Goal: Task Accomplishment & Management: Complete application form

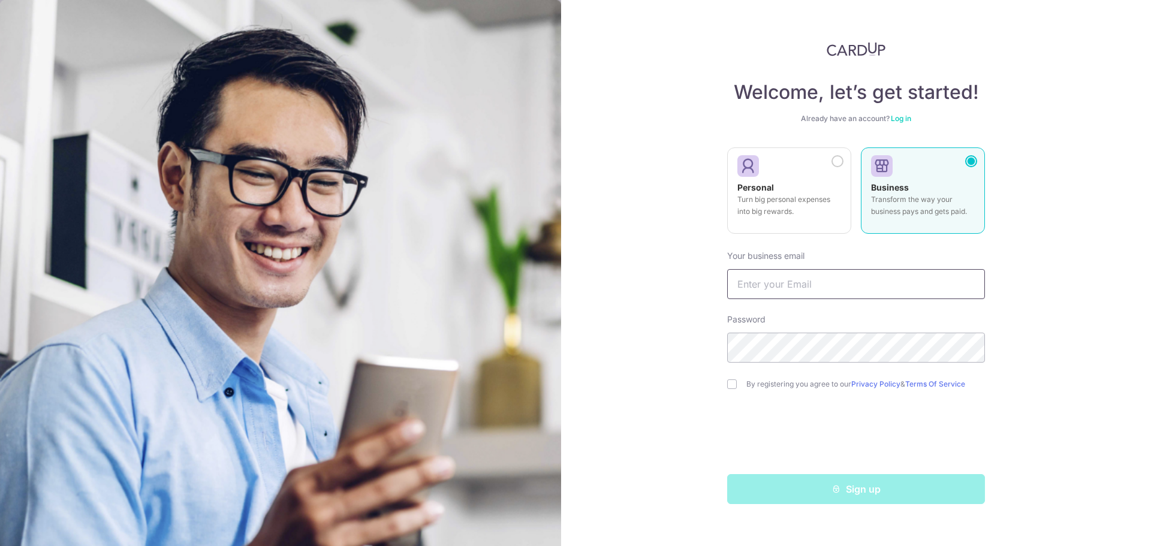
click at [886, 281] on input "text" at bounding box center [856, 284] width 258 height 30
type input "[EMAIL_ADDRESS][DOMAIN_NAME]"
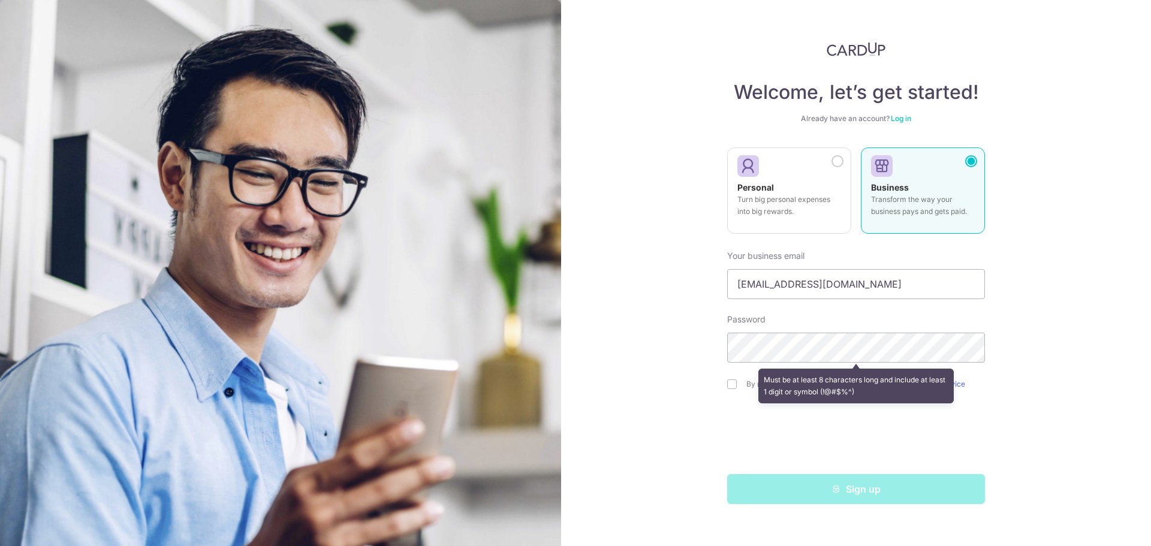
click at [1042, 367] on div "Welcome, let’s get started! Already have an account? Log in Personal Turn big p…" at bounding box center [856, 273] width 590 height 546
click at [661, 354] on div "Welcome, let’s get started! Already have an account? Log in Personal Turn big p…" at bounding box center [856, 273] width 590 height 546
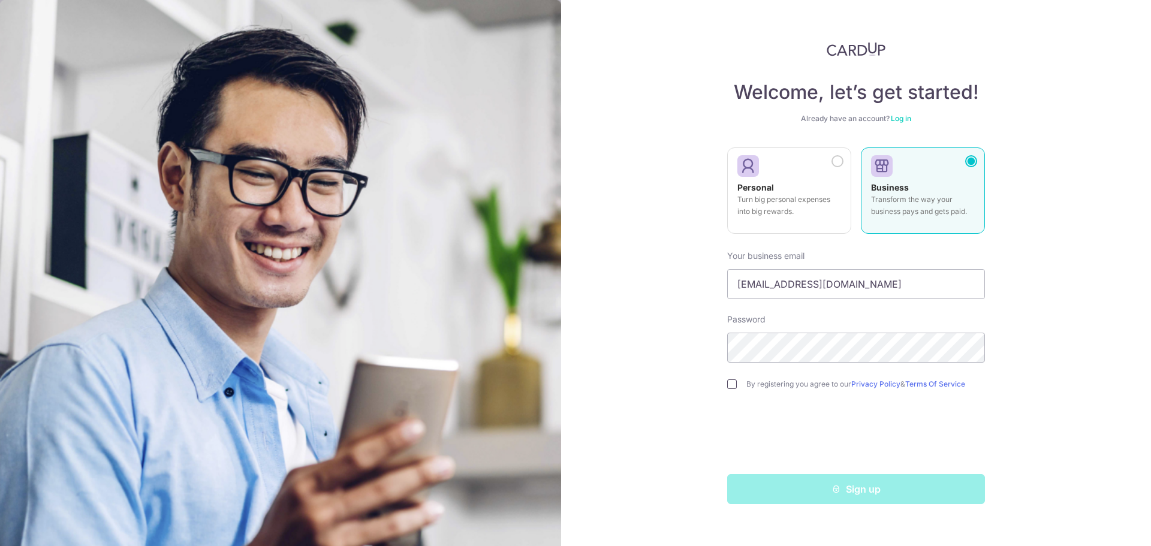
click at [730, 383] on input "checkbox" at bounding box center [732, 385] width 10 height 10
checkbox input "true"
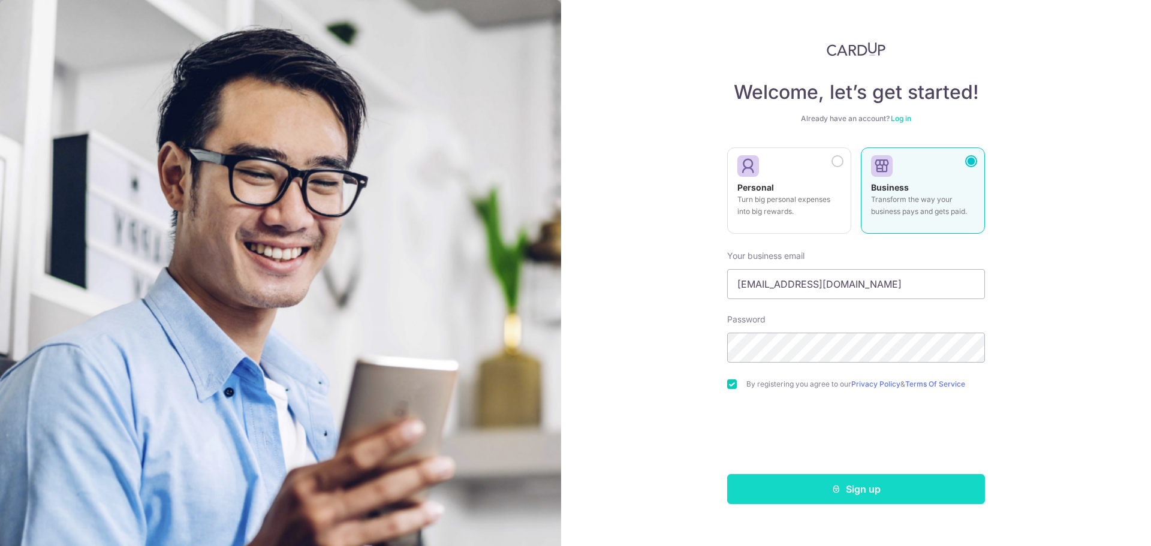
click at [855, 493] on button "Sign up" at bounding box center [856, 489] width 258 height 30
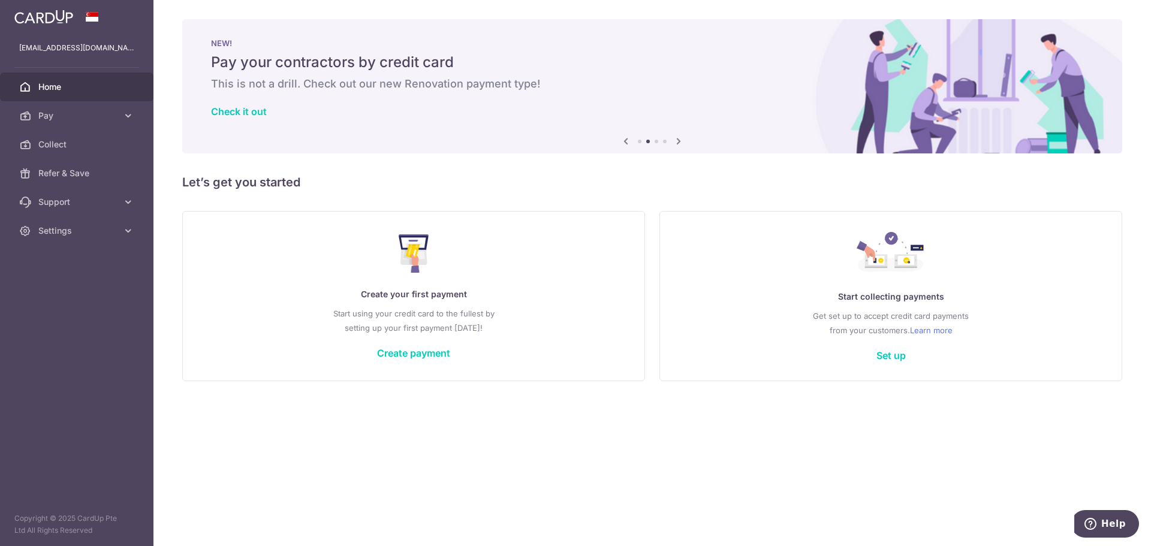
click at [680, 140] on icon at bounding box center [678, 141] width 14 height 15
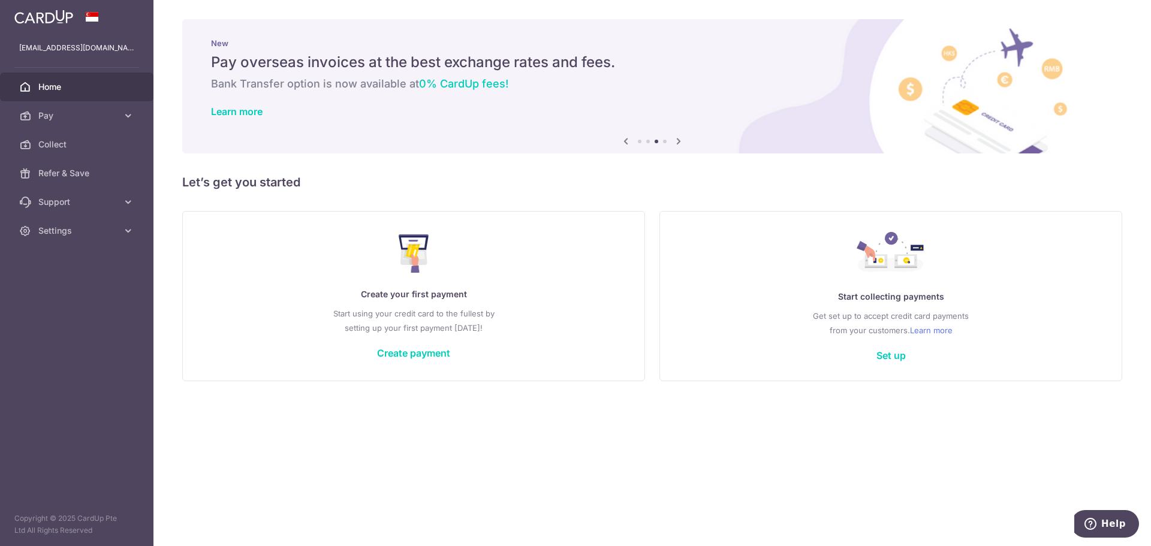
click at [680, 140] on icon at bounding box center [678, 141] width 14 height 15
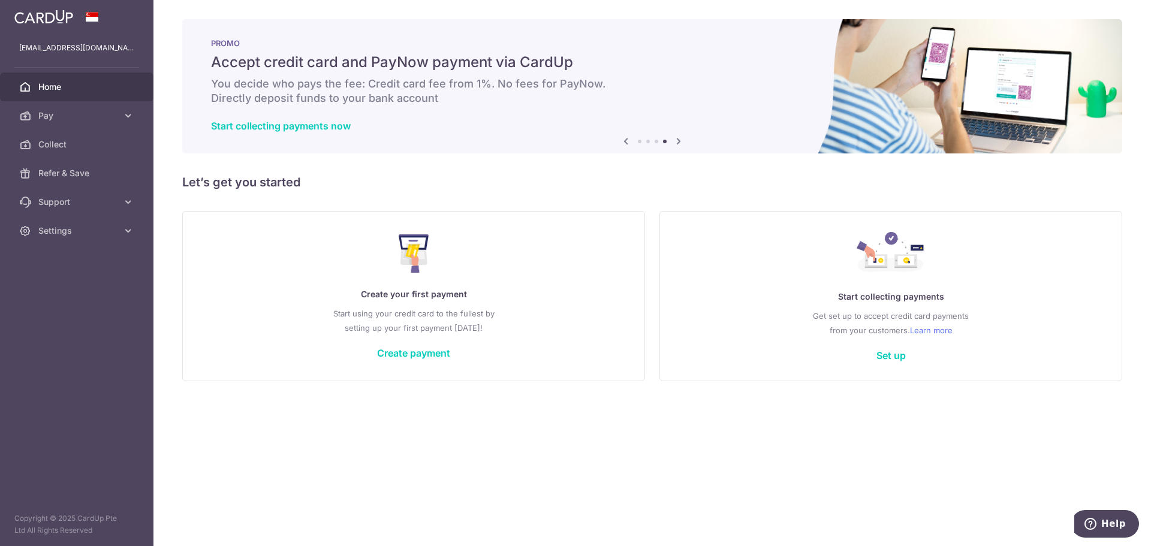
click at [676, 141] on icon at bounding box center [678, 141] width 14 height 15
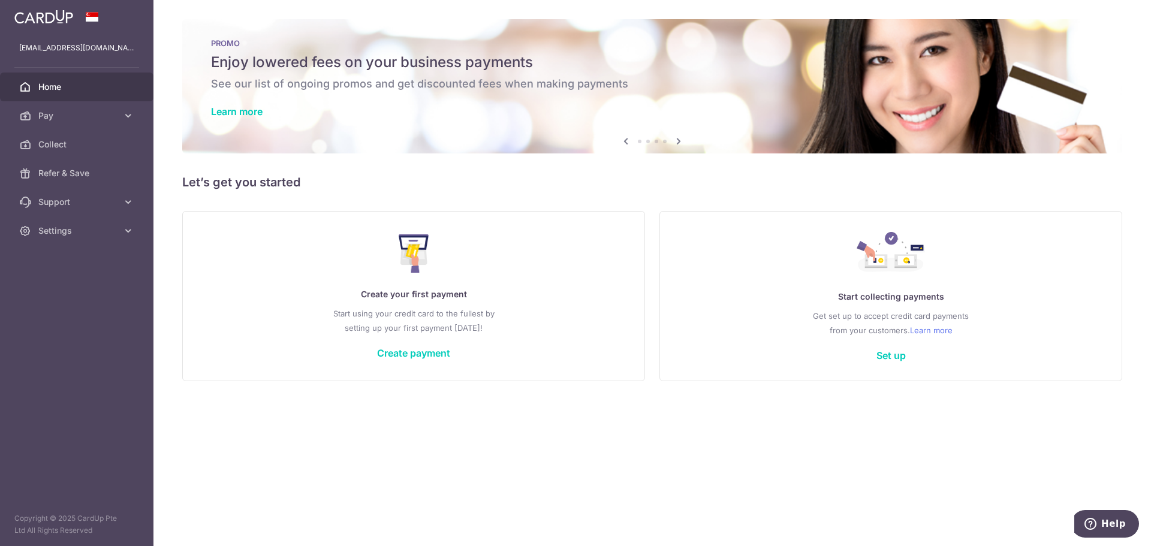
click at [676, 141] on icon at bounding box center [678, 141] width 14 height 15
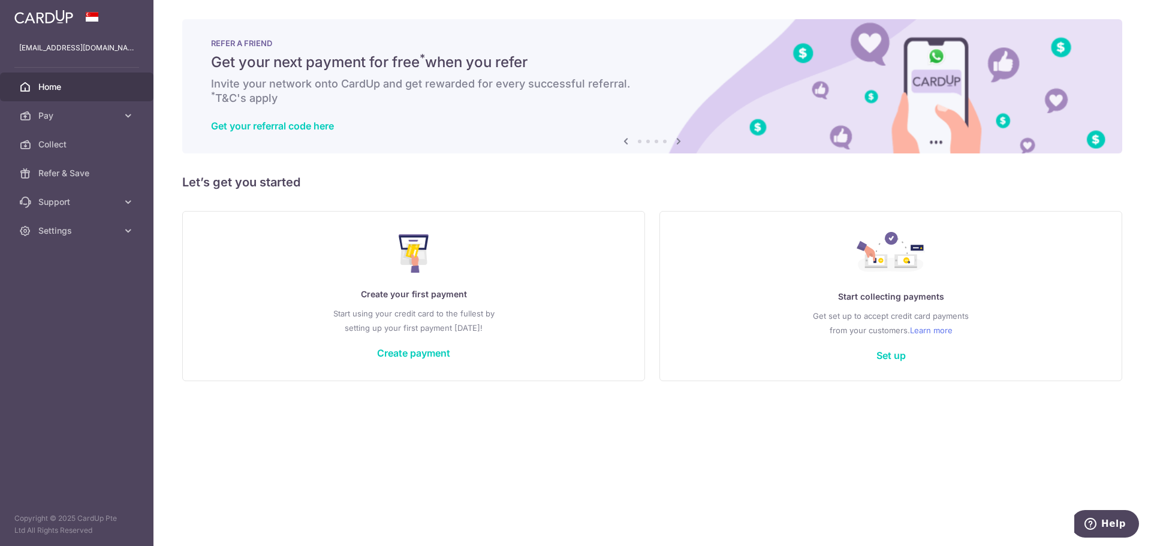
click at [676, 141] on icon at bounding box center [678, 141] width 14 height 15
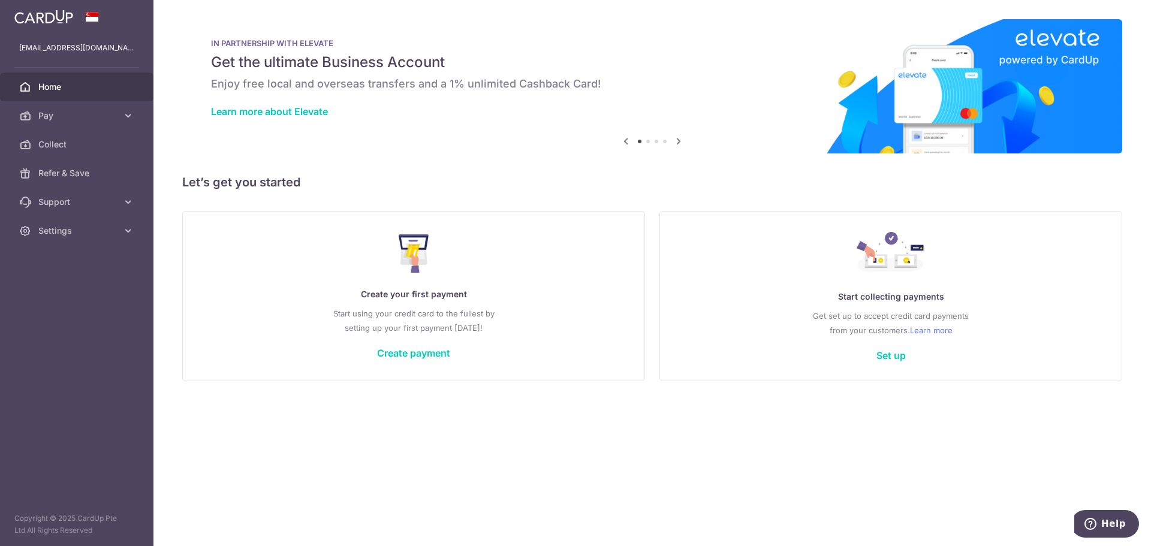
click at [676, 141] on icon at bounding box center [678, 141] width 14 height 15
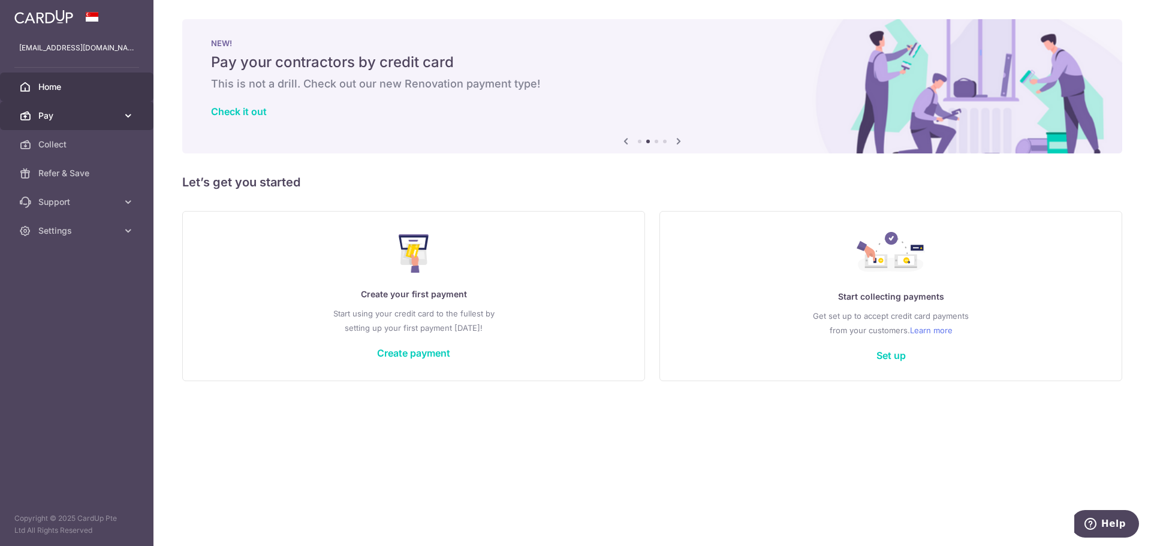
click at [130, 117] on icon at bounding box center [128, 116] width 12 height 12
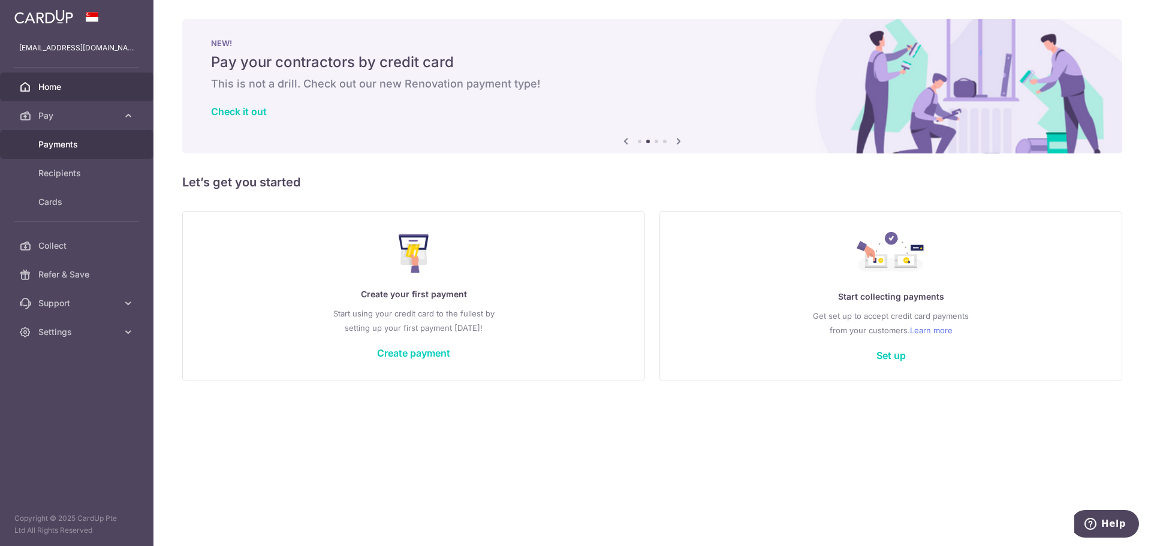
click at [70, 143] on span "Payments" at bounding box center [77, 144] width 79 height 12
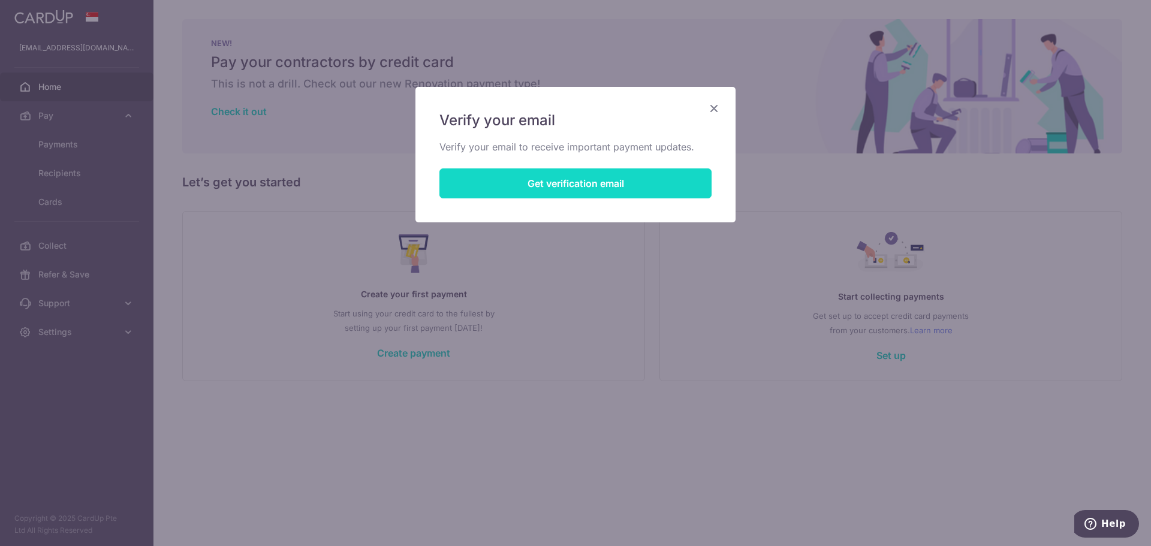
click at [478, 191] on button "Get verification email" at bounding box center [575, 183] width 272 height 30
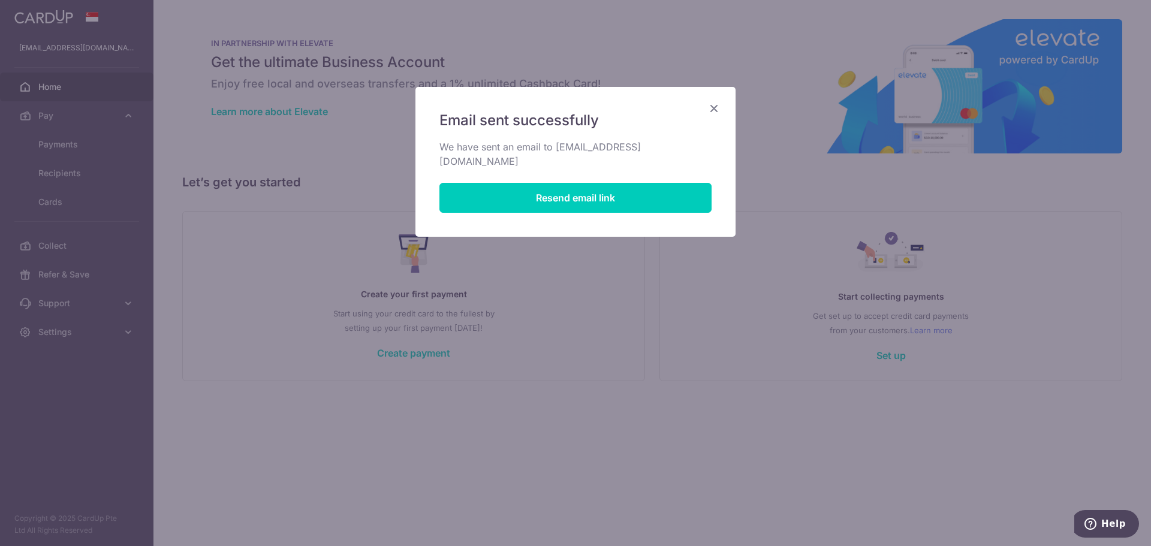
click at [713, 104] on icon "Close" at bounding box center [714, 108] width 14 height 15
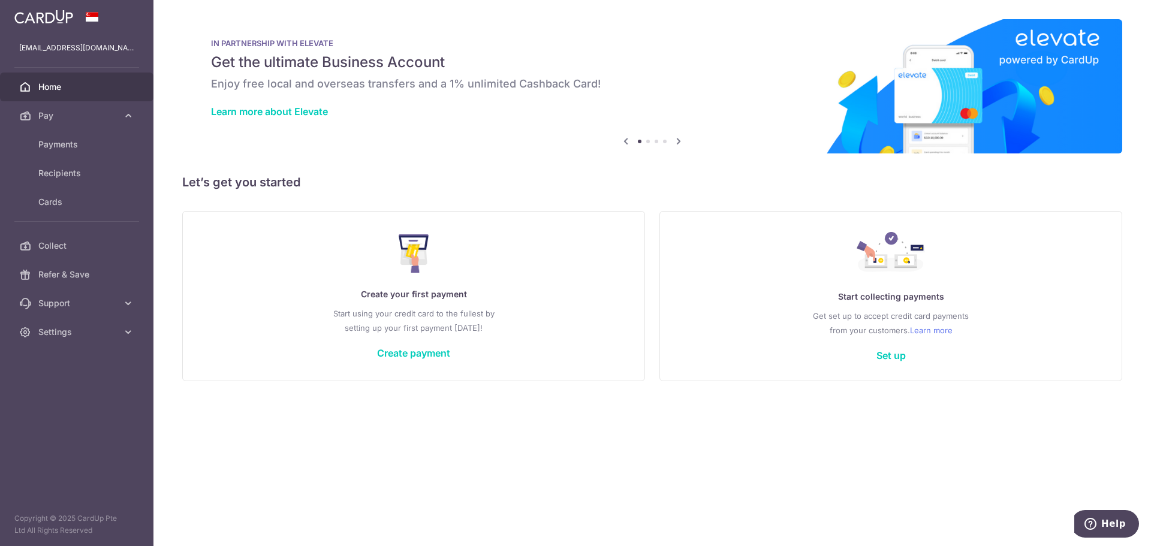
click at [48, 82] on span "Home" at bounding box center [77, 87] width 79 height 12
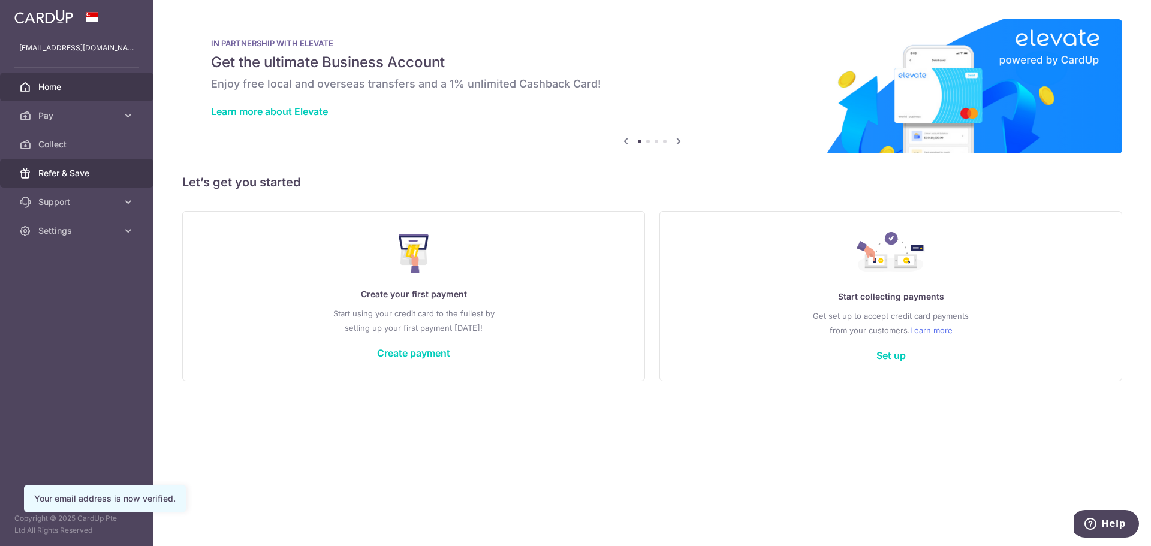
click at [101, 170] on span "Refer & Save" at bounding box center [77, 173] width 79 height 12
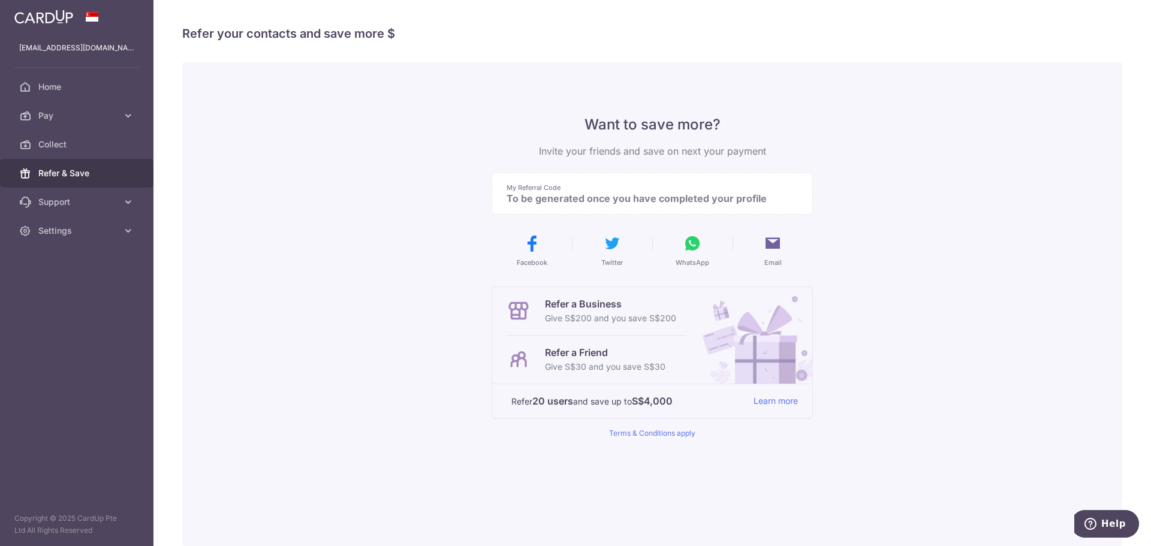
click at [640, 191] on p "My Referral Code" at bounding box center [648, 188] width 282 height 10
click at [774, 402] on link "Learn more" at bounding box center [776, 401] width 44 height 15
click at [63, 116] on span "Pay" at bounding box center [77, 116] width 79 height 12
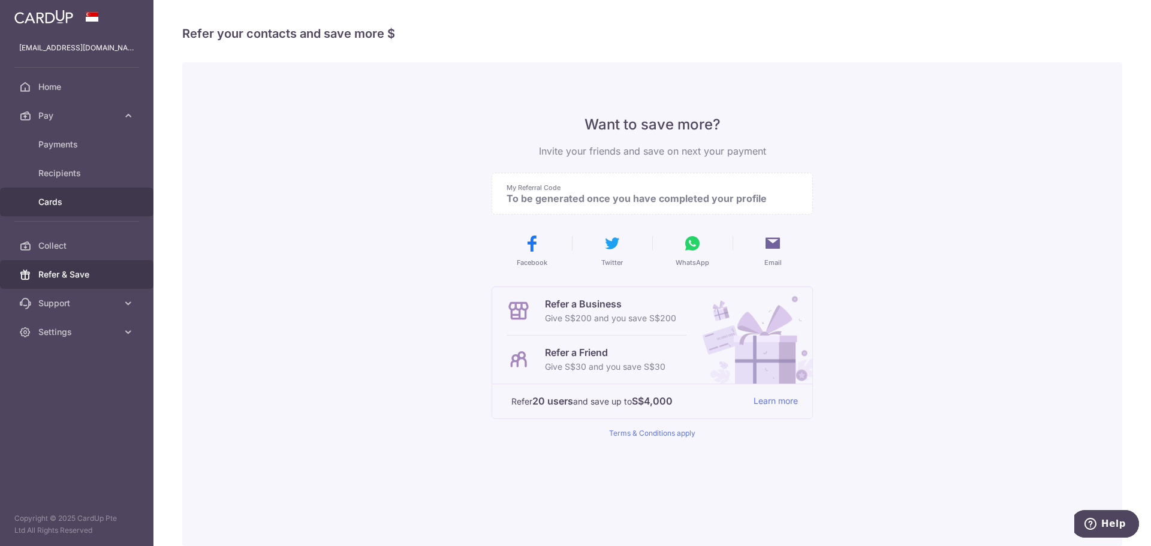
click at [46, 204] on span "Cards" at bounding box center [77, 202] width 79 height 12
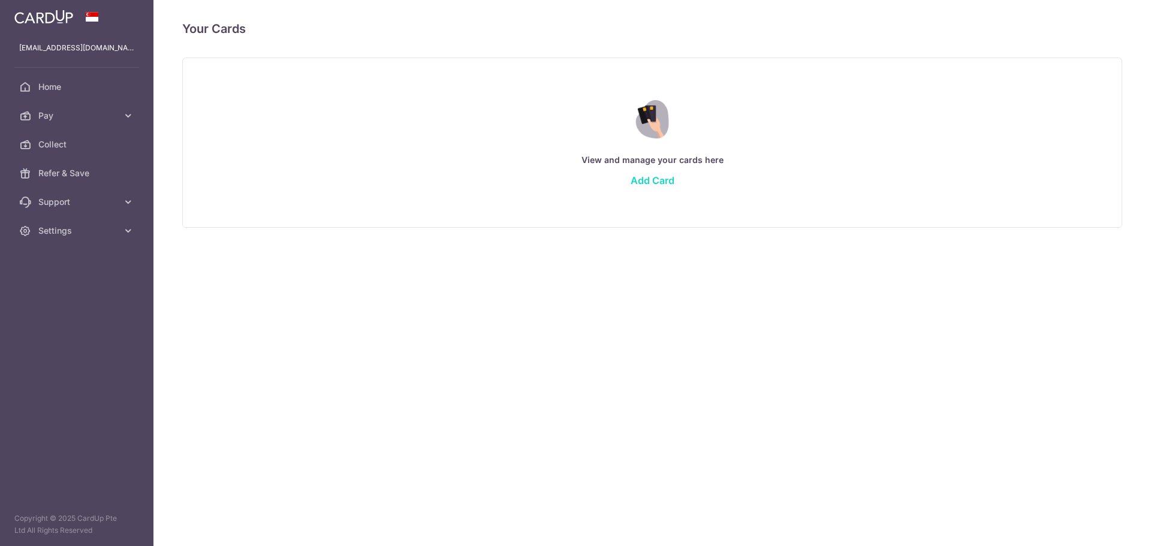
click at [667, 183] on link "Add Card" at bounding box center [653, 180] width 44 height 12
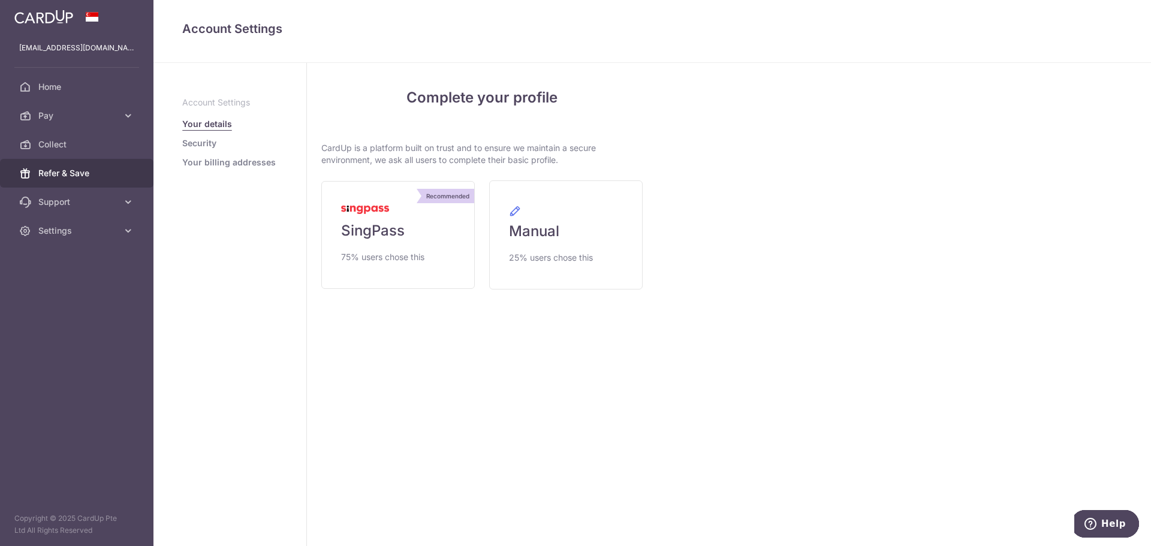
click at [46, 169] on span "Refer & Save" at bounding box center [77, 173] width 79 height 12
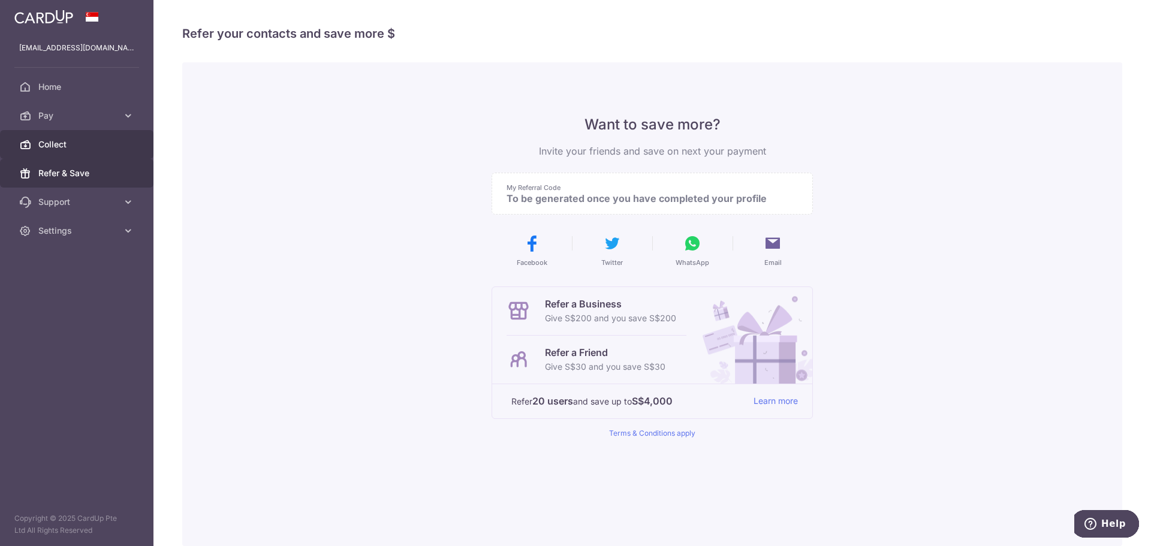
click at [43, 134] on link "Collect" at bounding box center [76, 144] width 153 height 29
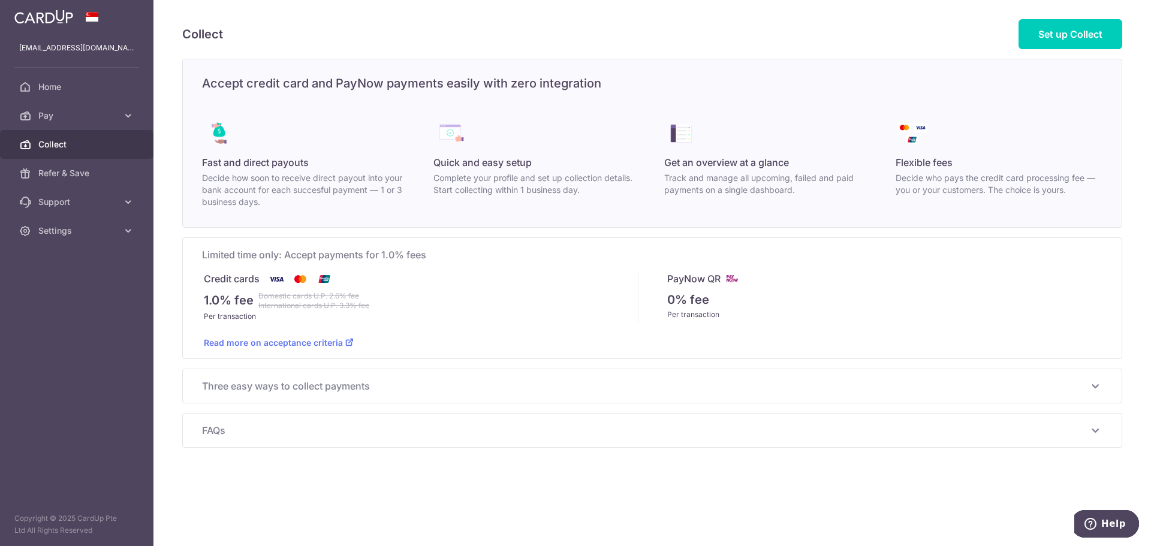
click at [715, 318] on div "Per transaction" at bounding box center [884, 315] width 434 height 12
click at [52, 173] on span "Refer & Save" at bounding box center [77, 173] width 79 height 12
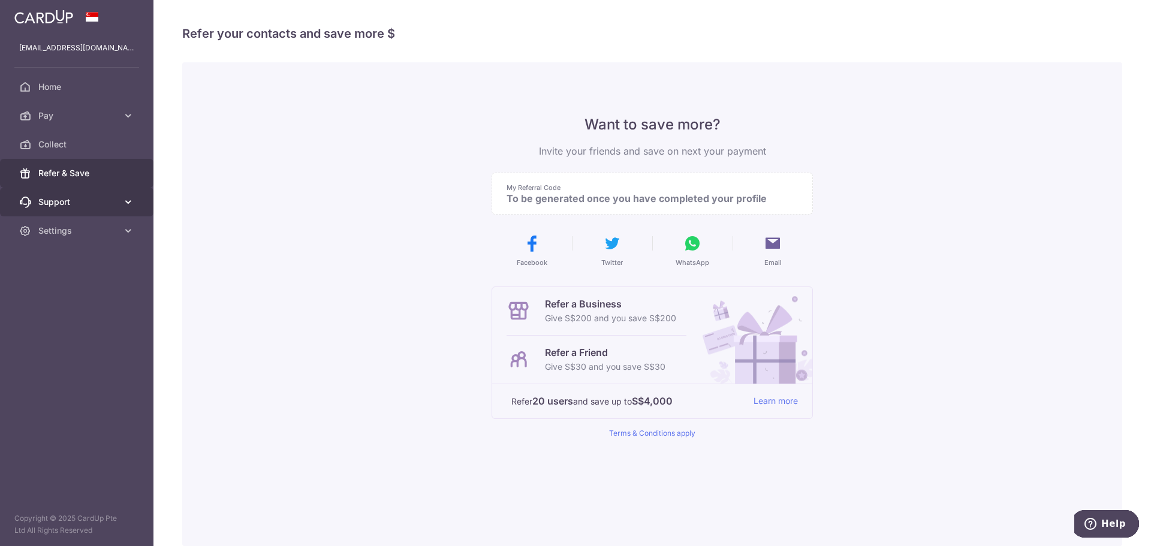
click at [58, 190] on link "Support" at bounding box center [76, 202] width 153 height 29
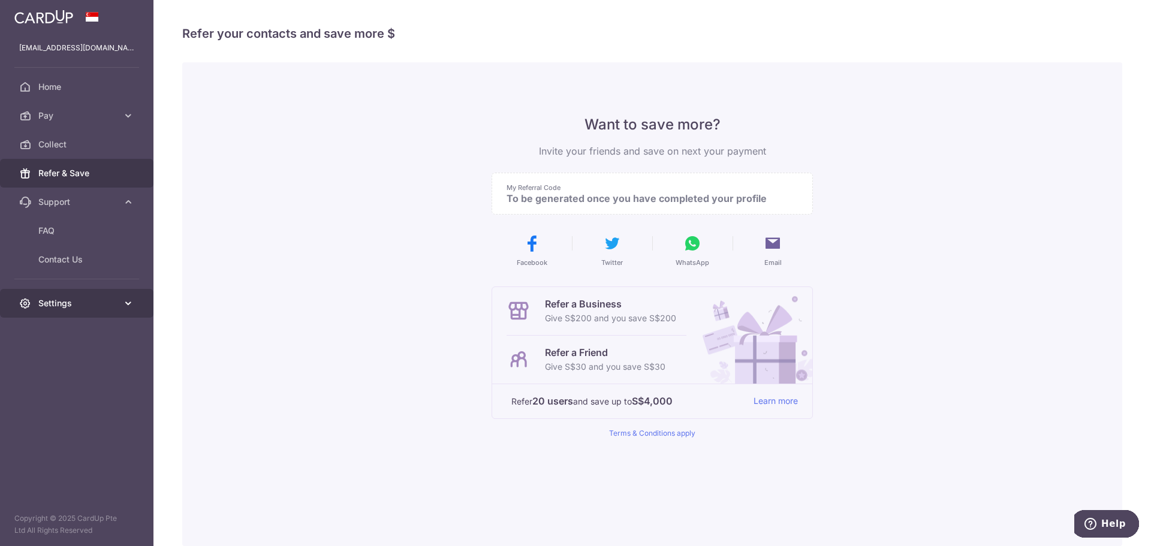
click at [64, 300] on span "Settings" at bounding box center [77, 303] width 79 height 12
click at [61, 331] on span "Account" at bounding box center [77, 332] width 79 height 12
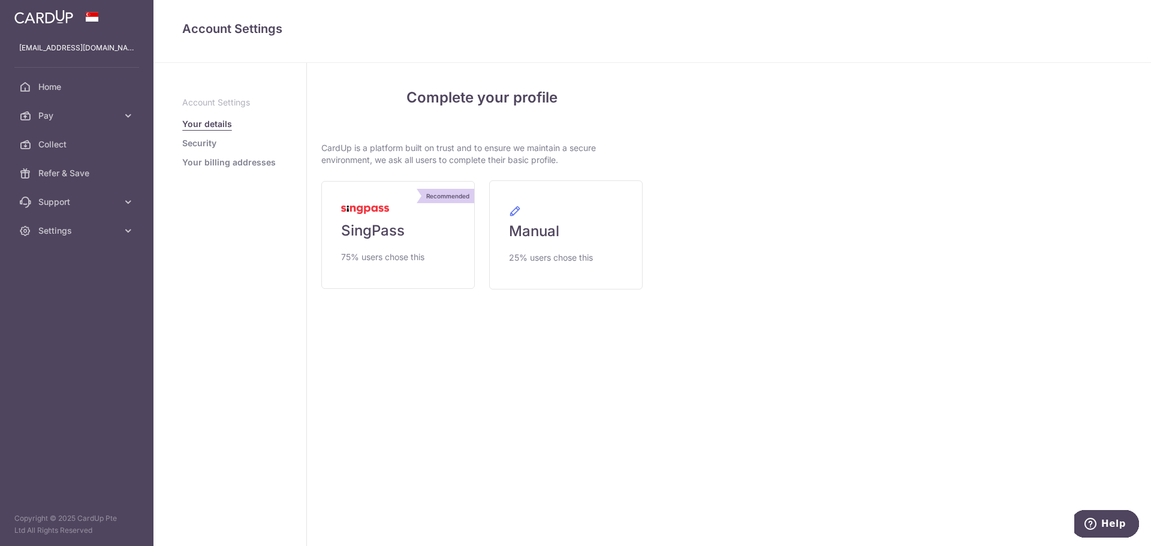
click at [206, 146] on link "Security" at bounding box center [199, 143] width 34 height 12
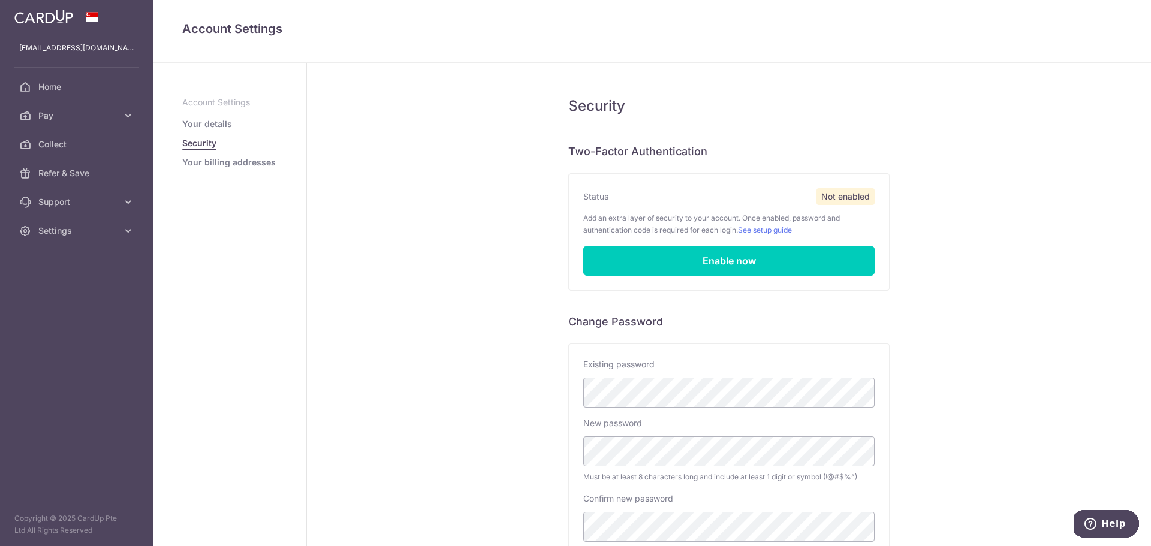
click at [216, 166] on link "Your billing addresses" at bounding box center [229, 162] width 94 height 12
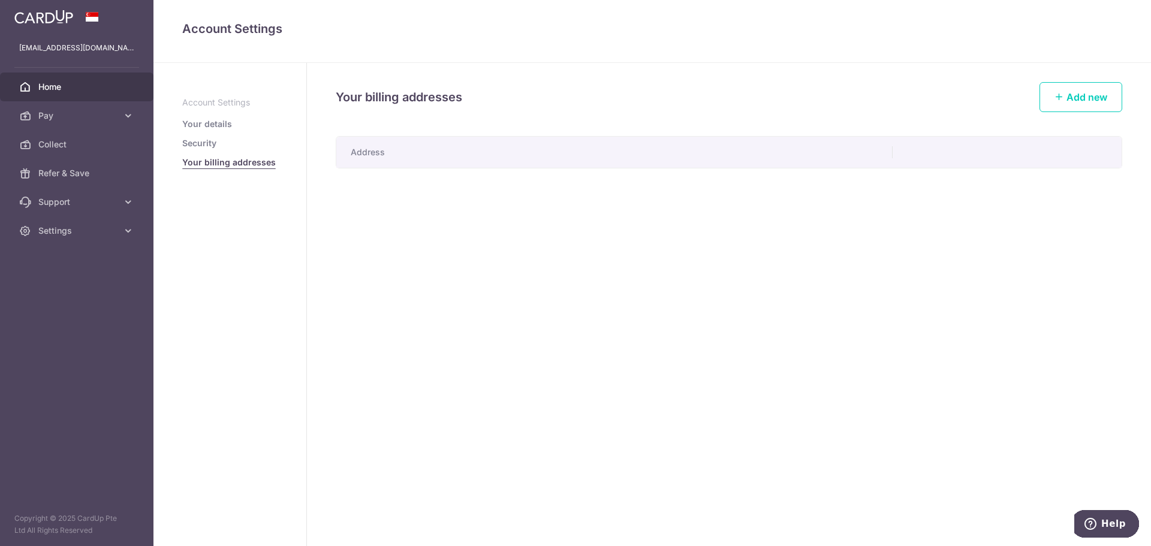
click at [69, 82] on span "Home" at bounding box center [77, 87] width 79 height 12
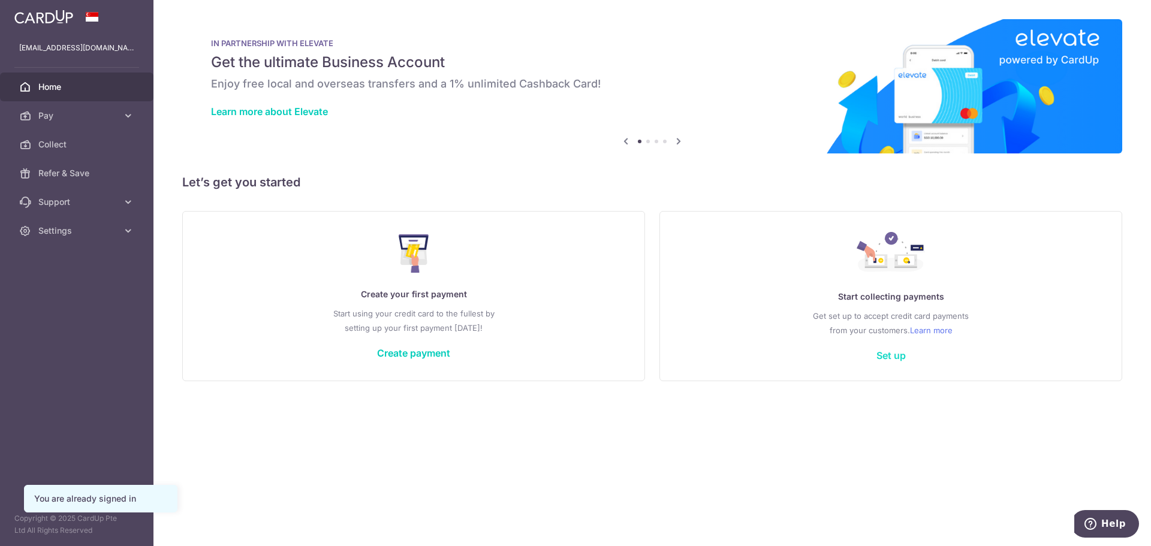
click at [893, 354] on link "Set up" at bounding box center [891, 356] width 29 height 12
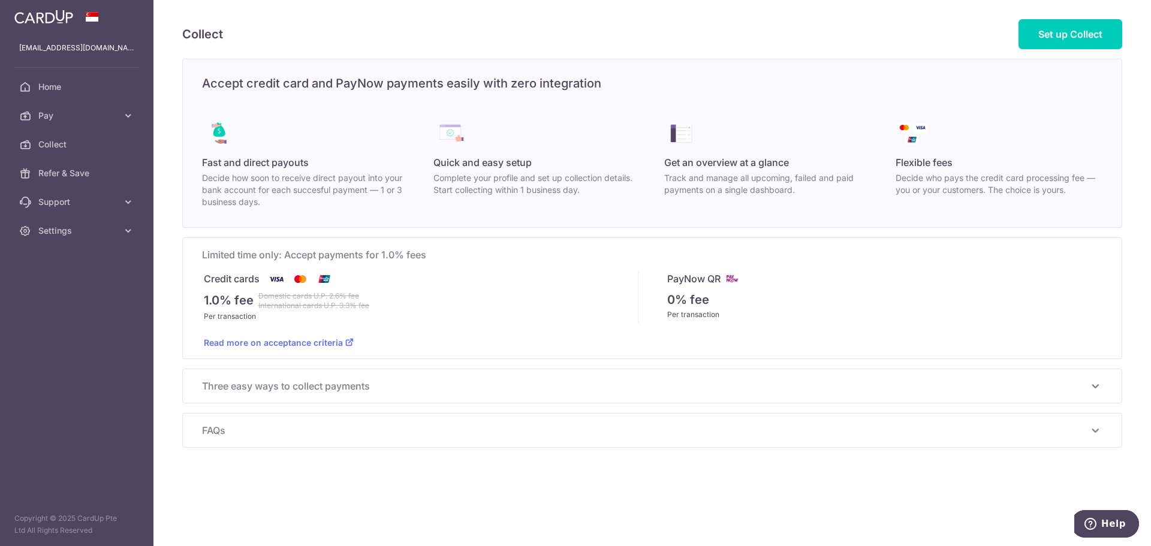
click at [702, 299] on p "0% fee" at bounding box center [688, 300] width 42 height 18
click at [605, 381] on span "Three easy ways to collect payments" at bounding box center [645, 386] width 886 height 14
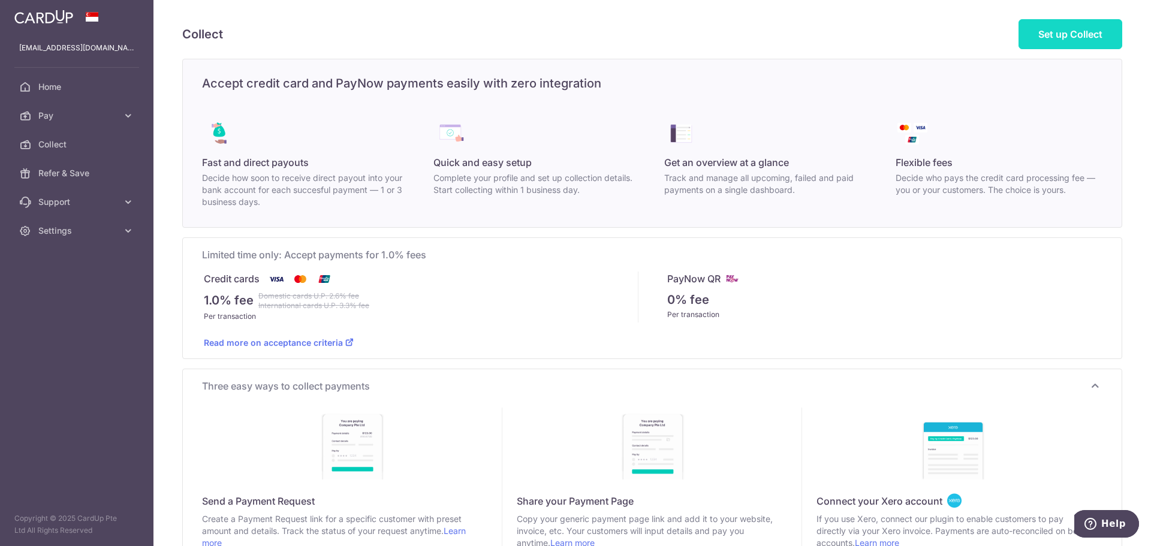
click at [1099, 38] on link "Set up Collect" at bounding box center [1071, 34] width 104 height 30
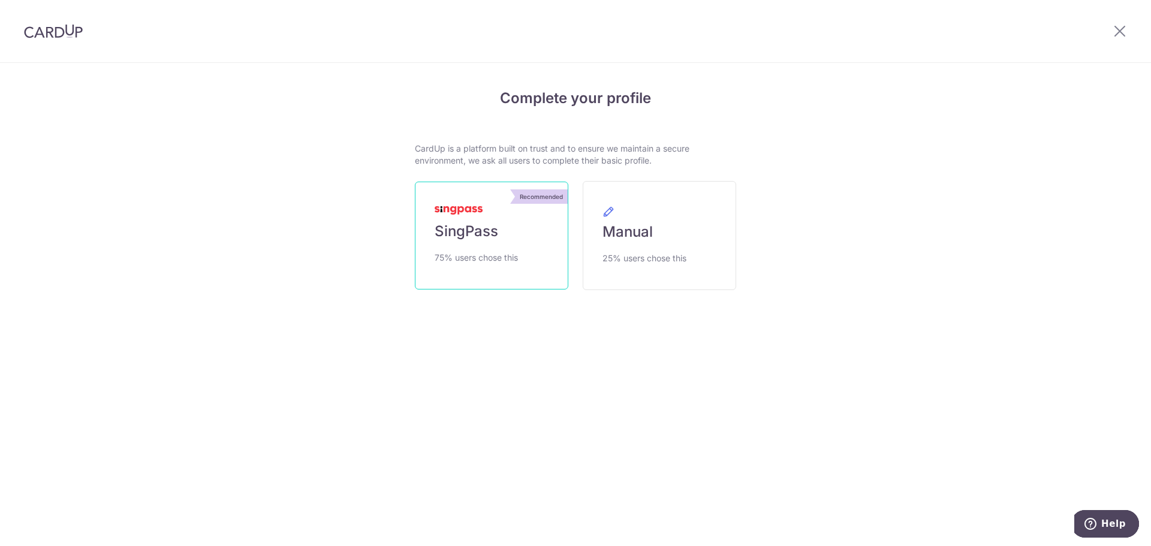
click at [498, 237] on span "SingPass" at bounding box center [467, 231] width 64 height 19
